Goal: Task Accomplishment & Management: Use online tool/utility

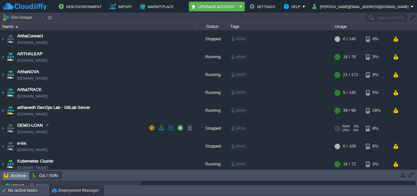
scroll to position [57, 0]
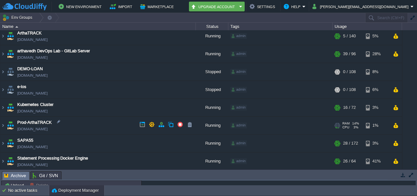
click at [37, 128] on link "[DOMAIN_NAME]" at bounding box center [32, 129] width 30 height 7
click at [3, 127] on img at bounding box center [2, 126] width 5 height 18
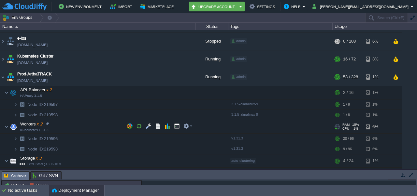
scroll to position [105, 0]
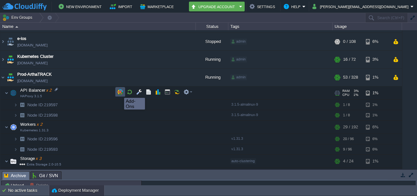
click at [119, 92] on button "button" at bounding box center [120, 92] width 6 height 6
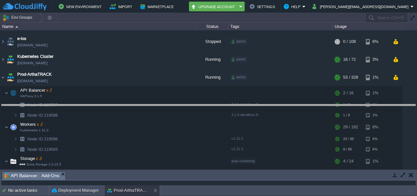
drag, startPoint x: 182, startPoint y: 174, endPoint x: 190, endPoint y: 103, distance: 71.4
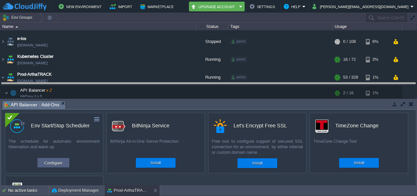
drag, startPoint x: 221, startPoint y: 107, endPoint x: 225, endPoint y: 81, distance: 26.6
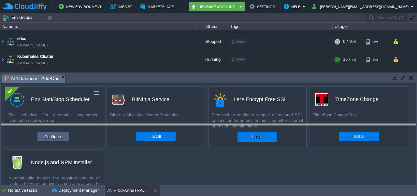
drag, startPoint x: 218, startPoint y: 76, endPoint x: 216, endPoint y: 132, distance: 55.3
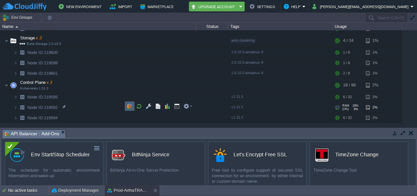
scroll to position [236, 0]
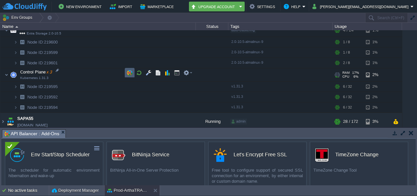
click at [126, 68] on td at bounding box center [130, 73] width 10 height 10
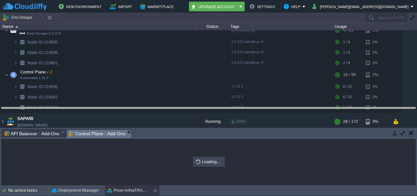
drag, startPoint x: 183, startPoint y: 132, endPoint x: 186, endPoint y: 94, distance: 38.5
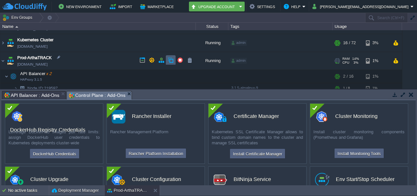
scroll to position [120, 0]
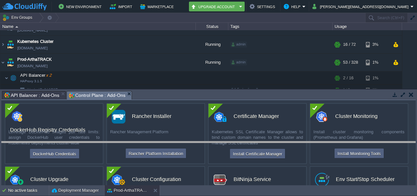
drag, startPoint x: 182, startPoint y: 94, endPoint x: 178, endPoint y: 180, distance: 86.6
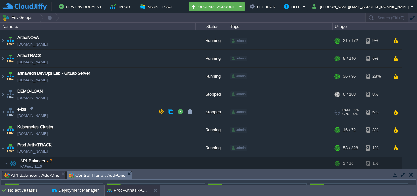
scroll to position [34, 0]
click at [5, 60] on img at bounding box center [2, 59] width 5 height 18
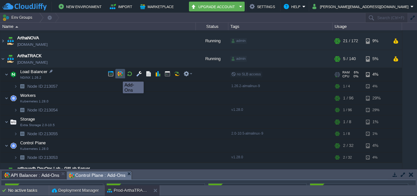
click at [118, 76] on button "button" at bounding box center [120, 74] width 6 height 6
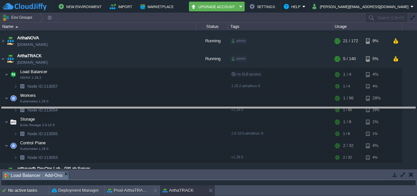
drag, startPoint x: 163, startPoint y: 174, endPoint x: 175, endPoint y: 107, distance: 68.4
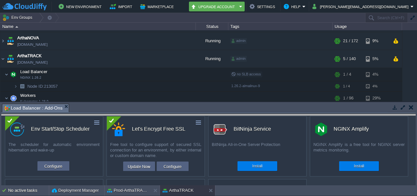
drag, startPoint x: 174, startPoint y: 108, endPoint x: 178, endPoint y: 120, distance: 12.6
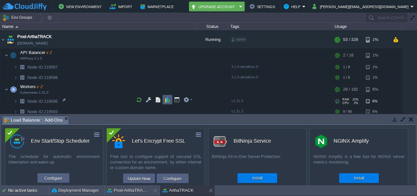
scroll to position [198, 0]
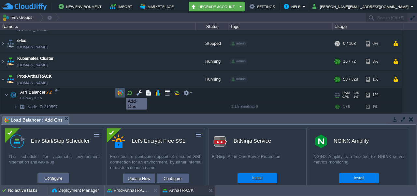
click at [121, 92] on button "button" at bounding box center [120, 93] width 6 height 6
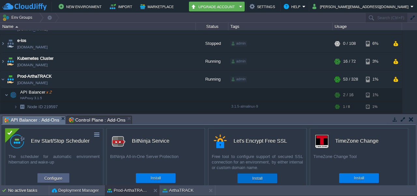
click at [252, 179] on button "Install" at bounding box center [257, 178] width 10 height 7
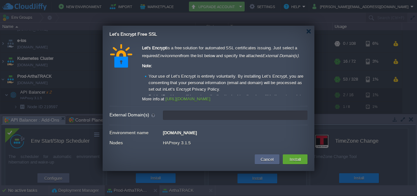
click at [208, 118] on input "External Domain(s)" at bounding box center [235, 115] width 144 height 9
type input "leave blank to get a test certificate for this environment domain"
click at [298, 158] on button "Install" at bounding box center [294, 160] width 15 height 8
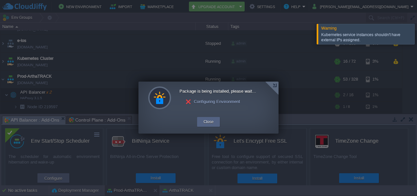
scroll to position [202, 0]
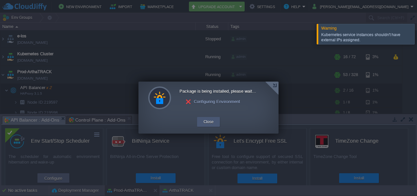
click at [211, 123] on button "Close" at bounding box center [208, 122] width 10 height 7
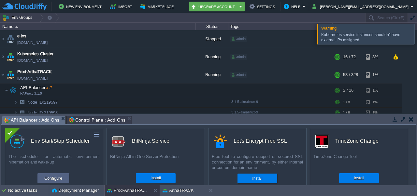
click at [413, 119] on td at bounding box center [410, 120] width 8 height 8
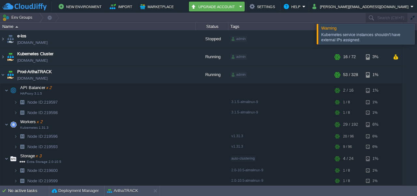
click at [416, 31] on div at bounding box center [424, 34] width 0 height 20
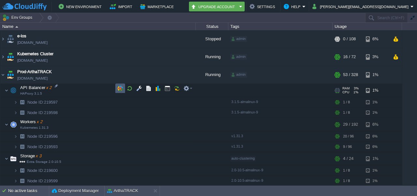
click at [117, 90] on button "button" at bounding box center [120, 89] width 6 height 6
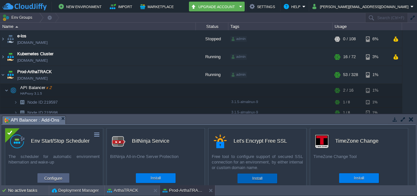
click at [260, 180] on button "Install" at bounding box center [257, 178] width 10 height 7
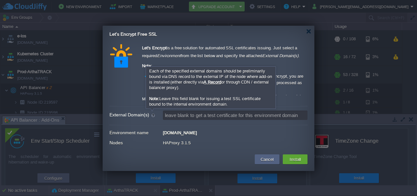
click at [154, 114] on div at bounding box center [153, 115] width 7 height 7
click at [163, 114] on input "leave blank to get a test certificate for this environment domain" at bounding box center [235, 115] width 144 height 9
type input "leave blank to get a test certificate for this environment domain"
click at [154, 114] on div at bounding box center [153, 115] width 7 height 7
click at [163, 114] on input "leave blank to get a test certificate for this environment domain" at bounding box center [235, 115] width 144 height 9
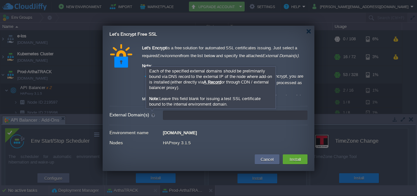
type input "leave blank to get a test certificate for this environment domain"
click at [154, 114] on div at bounding box center [153, 115] width 7 height 7
click at [163, 114] on input "leave blank to get a test certificate for this environment domain" at bounding box center [235, 115] width 144 height 9
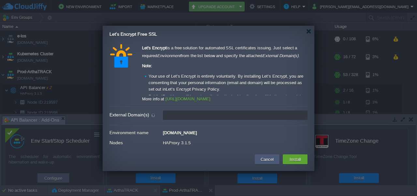
type input "leave blank to get a test certificate for this environment domain"
click at [268, 160] on button "Cancel" at bounding box center [266, 160] width 17 height 8
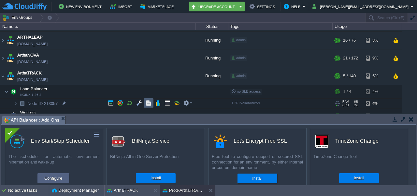
scroll to position [16, 0]
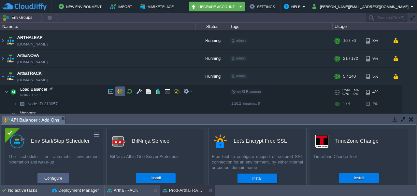
click at [122, 93] on button "button" at bounding box center [120, 92] width 6 height 6
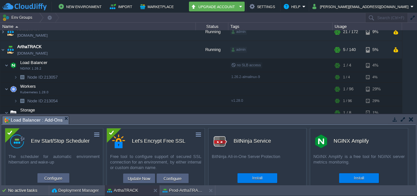
scroll to position [13, 0]
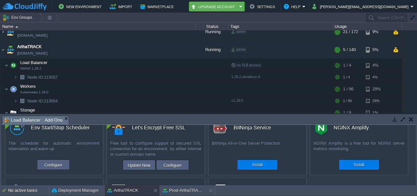
click at [171, 141] on div "Free tool to configure support of secured SSL connection for an environment, by…" at bounding box center [156, 149] width 98 height 17
click at [167, 165] on button "Configure" at bounding box center [172, 165] width 22 height 8
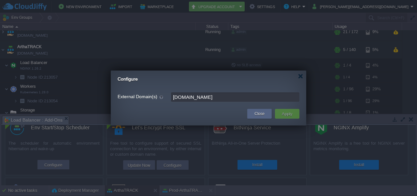
click at [179, 142] on div at bounding box center [208, 98] width 417 height 196
click at [256, 116] on button "Close" at bounding box center [259, 114] width 10 height 7
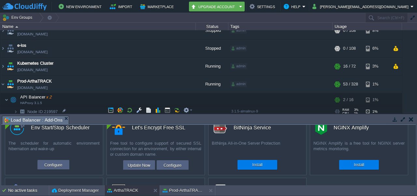
scroll to position [207, 0]
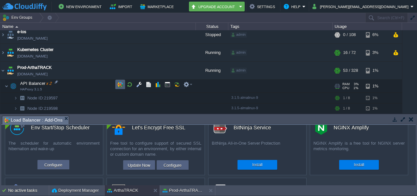
click at [121, 86] on button "button" at bounding box center [120, 85] width 6 height 6
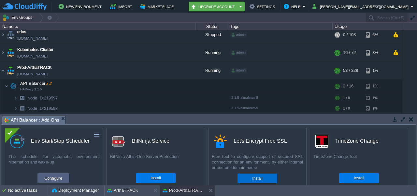
click at [256, 177] on button "Install" at bounding box center [257, 178] width 10 height 7
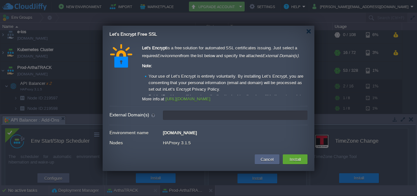
click at [184, 114] on input "External Domain(s)" at bounding box center [235, 115] width 144 height 9
paste input "/[DOMAIN_NAME]"
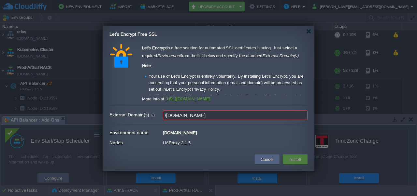
type input "[DOMAIN_NAME]"
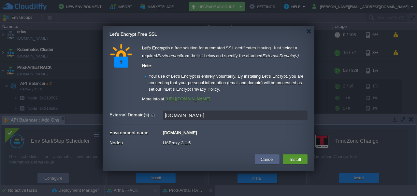
click at [295, 163] on td "Install" at bounding box center [294, 160] width 25 height 10
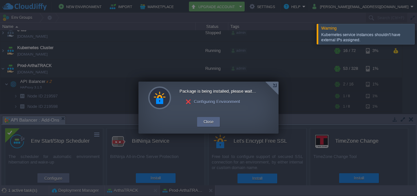
scroll to position [206, 0]
click at [242, 93] on div "Package is being installed, please wait..." at bounding box center [217, 91] width 76 height 5
click at [273, 85] on div at bounding box center [271, 88] width 13 height 13
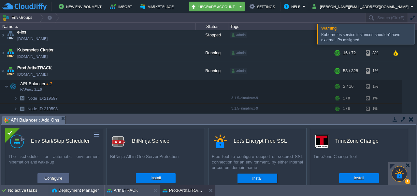
click at [405, 178] on div at bounding box center [399, 174] width 16 height 16
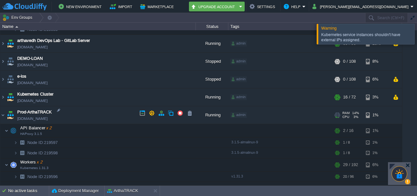
scroll to position [161, 0]
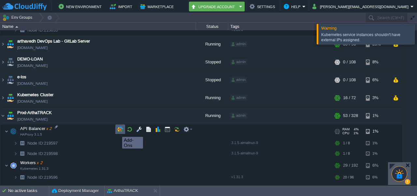
click at [117, 131] on button "button" at bounding box center [120, 130] width 6 height 6
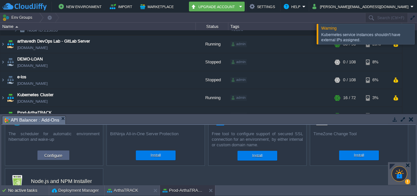
scroll to position [0, 0]
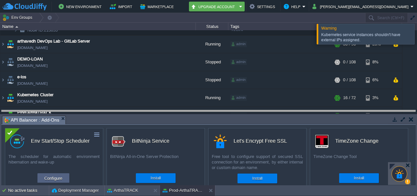
drag, startPoint x: 222, startPoint y: 121, endPoint x: 224, endPoint y: 82, distance: 38.4
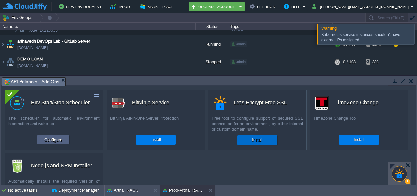
click at [260, 141] on button "Install" at bounding box center [257, 140] width 10 height 7
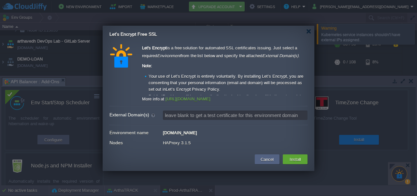
click at [77, 53] on div at bounding box center [208, 98] width 417 height 196
click at [266, 159] on button "Cancel" at bounding box center [266, 160] width 17 height 8
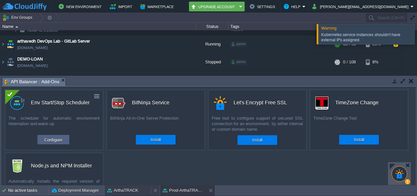
click at [117, 188] on button "ArthaTRACK" at bounding box center [122, 190] width 31 height 7
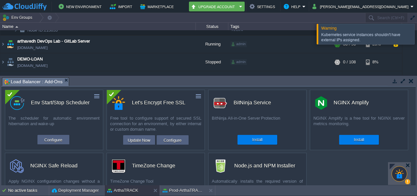
click at [165, 118] on div "Free tool to configure support of secured SSL connection for an environment, by…" at bounding box center [156, 124] width 98 height 17
click at [196, 96] on button "button" at bounding box center [198, 96] width 6 height 6
click at [169, 138] on button "Configure" at bounding box center [172, 140] width 22 height 8
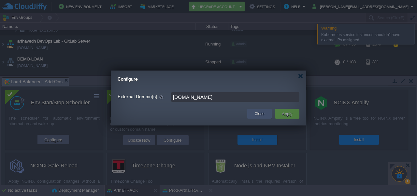
click at [252, 117] on div "Close" at bounding box center [259, 114] width 24 height 10
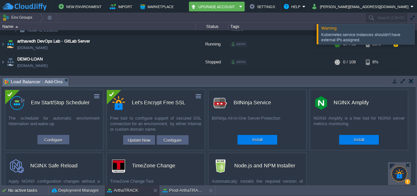
click at [291, 113] on div "custom BitNinja Service BitNinja All-in-One Server Protection Install" at bounding box center [257, 120] width 98 height 61
click at [172, 192] on button "Prod-ArthaTRACK" at bounding box center [182, 190] width 41 height 7
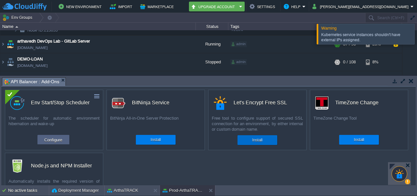
click at [249, 144] on div "Install" at bounding box center [257, 140] width 30 height 10
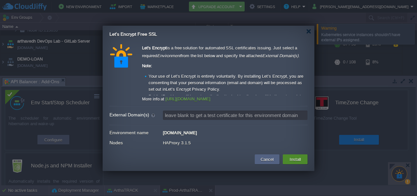
click at [293, 157] on button "Install" at bounding box center [294, 160] width 15 height 8
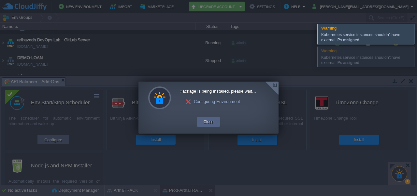
scroll to position [241, 0]
click at [275, 88] on div at bounding box center [271, 88] width 13 height 13
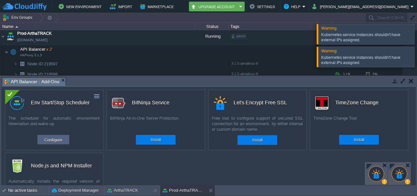
click at [406, 162] on div at bounding box center [399, 173] width 23 height 23
click at [407, 165] on div at bounding box center [407, 165] width 5 height 5
click at [409, 164] on div at bounding box center [407, 165] width 5 height 5
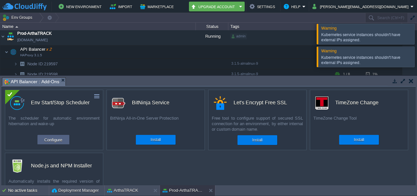
click at [411, 78] on button "button" at bounding box center [410, 81] width 5 height 6
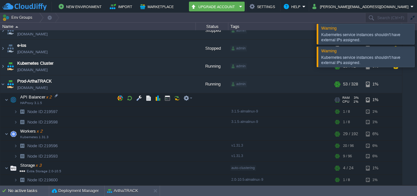
scroll to position [192, 0]
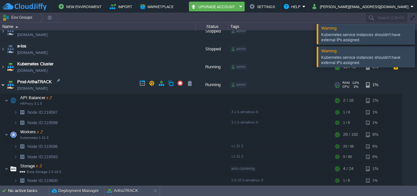
click at [3, 83] on img at bounding box center [2, 85] width 5 height 18
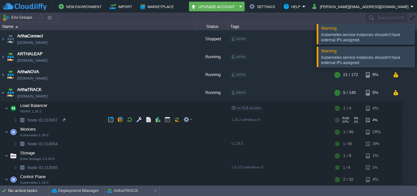
scroll to position [25, 0]
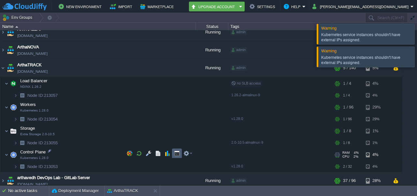
click at [175, 155] on button "button" at bounding box center [177, 154] width 6 height 6
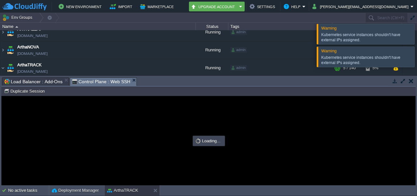
click at [416, 37] on div at bounding box center [424, 34] width 0 height 20
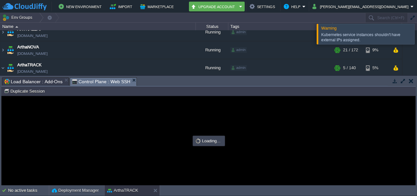
click at [416, 37] on div at bounding box center [424, 34] width 0 height 20
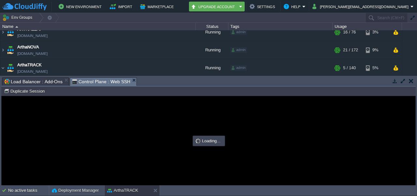
type input "#000000"
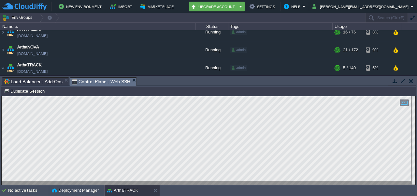
click at [2, 96] on html "Copy: Ctrl + Shift + C Paste: Ctrl + V Settings: Ctrl + Shift + Alt 0" at bounding box center [208, 96] width 413 height 0
click at [109, 182] on div at bounding box center [208, 140] width 413 height 89
click at [119, 189] on button "ArthaTRACK" at bounding box center [122, 190] width 31 height 7
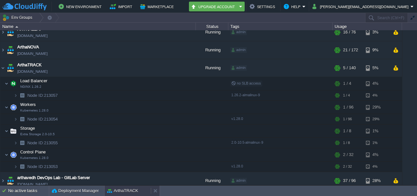
click at [127, 191] on button "ArthaTRACK" at bounding box center [122, 191] width 31 height 7
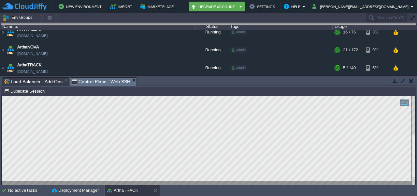
drag, startPoint x: 189, startPoint y: 82, endPoint x: 205, endPoint y: 6, distance: 78.2
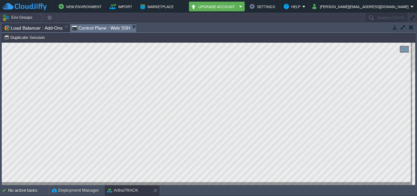
click at [94, 185] on div at bounding box center [208, 114] width 413 height 143
click at [106, 184] on div at bounding box center [208, 114] width 413 height 143
click at [117, 43] on html "Copy: Ctrl + Shift + C Paste: Ctrl + V Settings: Ctrl + Shift + Alt 0" at bounding box center [208, 43] width 413 height 0
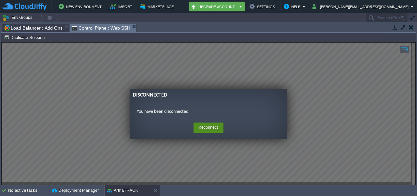
click at [209, 129] on button "Reconnect" at bounding box center [208, 128] width 30 height 10
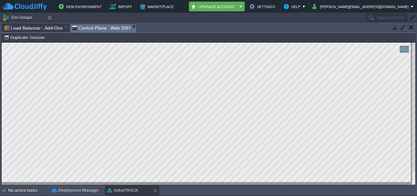
click at [395, 26] on button "button" at bounding box center [394, 27] width 6 height 6
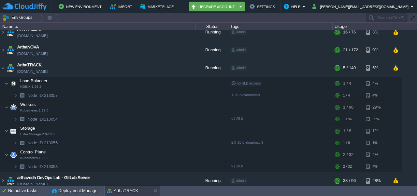
click at [116, 190] on button "ArthaTRACK" at bounding box center [122, 191] width 31 height 7
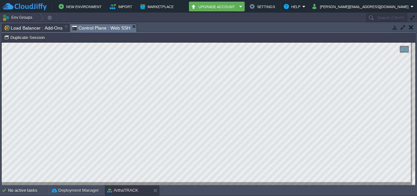
click at [412, 62] on div at bounding box center [413, 114] width 4 height 143
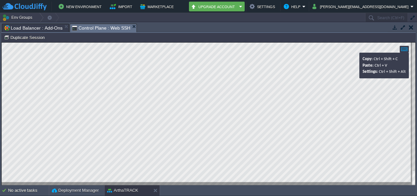
type textarea "cat /etc/kubernetes/manifests/[PERSON_NAME]-apiserver.yaml"
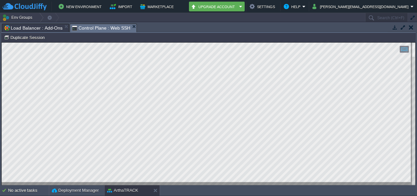
click at [65, 43] on html "Copy: Ctrl + Shift + C Paste: Ctrl + V Settings: Ctrl + Shift + Alt 0" at bounding box center [208, 43] width 413 height 0
click at [75, 43] on html "Copy: Ctrl + Shift + C Paste: Ctrl + V Settings: Ctrl + Shift + Alt 0" at bounding box center [208, 43] width 413 height 0
click at [168, 43] on html "Copy: Ctrl + Shift + C Paste: Ctrl + V Settings: Ctrl + Shift + Alt 0" at bounding box center [208, 43] width 413 height 0
click at [234, 43] on html "Copy: Ctrl + Shift + C Paste: Ctrl + V Settings: Ctrl + Shift + Alt 0" at bounding box center [208, 43] width 413 height 0
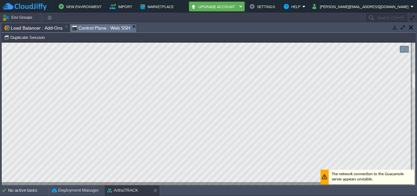
click at [58, 43] on html "Copy: Ctrl + Shift + C Paste: Ctrl + V Settings: Ctrl + Shift + Alt 0" at bounding box center [208, 43] width 413 height 0
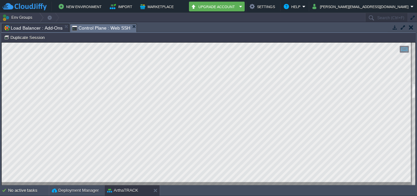
click at [75, 43] on html "Copy: Ctrl + Shift + C Paste: Ctrl + V Settings: Ctrl + Shift + Alt 0" at bounding box center [208, 43] width 413 height 0
click at [64, 43] on html "Copy: Ctrl + Shift + C Paste: Ctrl + V Settings: Ctrl + Shift + Alt 0" at bounding box center [208, 43] width 413 height 0
click at [100, 43] on html "Copy: Ctrl + Shift + C Paste: Ctrl + V Settings: Ctrl + Shift + Alt 0" at bounding box center [208, 43] width 413 height 0
click at [78, 43] on html "Copy: Ctrl + Shift + C Paste: Ctrl + V Settings: Ctrl + Shift + Alt 0" at bounding box center [208, 43] width 413 height 0
click at [132, 43] on html "Copy: Ctrl + Shift + C Paste: Ctrl + V Settings: Ctrl + Shift + Alt 0" at bounding box center [208, 43] width 413 height 0
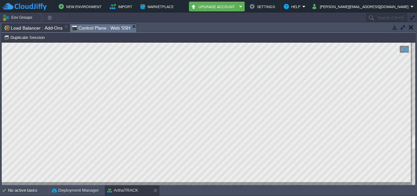
click at [67, 43] on html "Copy: Ctrl + Shift + C Paste: Ctrl + V Settings: Ctrl + Shift + Alt 0" at bounding box center [208, 43] width 413 height 0
click at [113, 43] on html "Copy: Ctrl + Shift + C Paste: Ctrl + V Settings: Ctrl + Shift + Alt 0" at bounding box center [208, 43] width 413 height 0
click at [109, 43] on html "Copy: Ctrl + Shift + C Paste: Ctrl + V Settings: Ctrl + Shift + Alt 0" at bounding box center [208, 43] width 413 height 0
click at [101, 43] on html "Copy: Ctrl + Shift + C Paste: Ctrl + V Settings: Ctrl + Shift + Alt 0" at bounding box center [208, 43] width 413 height 0
click at [2, 43] on html "Copy: Ctrl + Shift + C Paste: Ctrl + V Settings: Ctrl + Shift + Alt 0" at bounding box center [208, 43] width 413 height 0
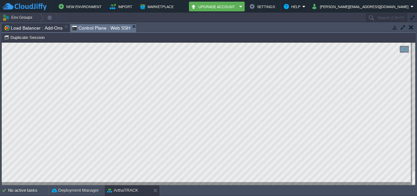
click at [133, 183] on div at bounding box center [208, 114] width 413 height 143
click at [127, 43] on html "Copy: Ctrl + Shift + C Paste: Ctrl + V Settings: Ctrl + Shift + Alt 0" at bounding box center [208, 43] width 413 height 0
click at [71, 43] on html "Copy: Ctrl + Shift + C Paste: Ctrl + V Settings: Ctrl + Shift + Alt 0" at bounding box center [208, 43] width 413 height 0
click at [114, 183] on div at bounding box center [208, 114] width 413 height 143
